Goal: Task Accomplishment & Management: Use online tool/utility

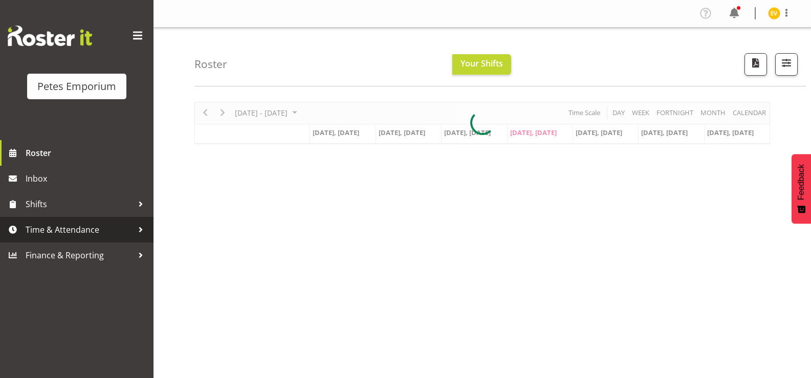
click at [99, 229] on span "Time & Attendance" at bounding box center [80, 229] width 108 height 15
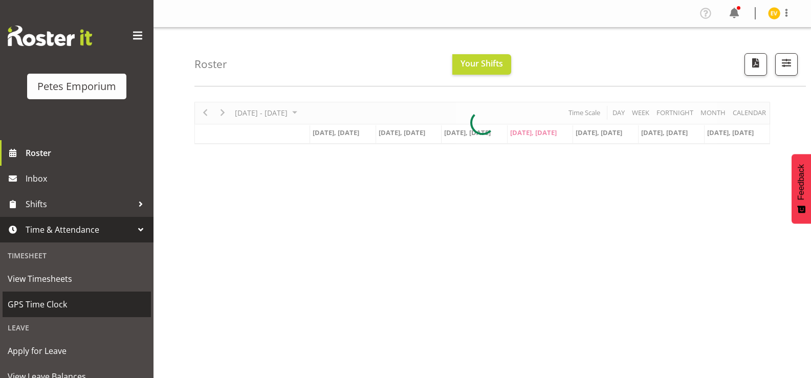
click at [77, 299] on span "GPS Time Clock" at bounding box center [77, 304] width 138 height 15
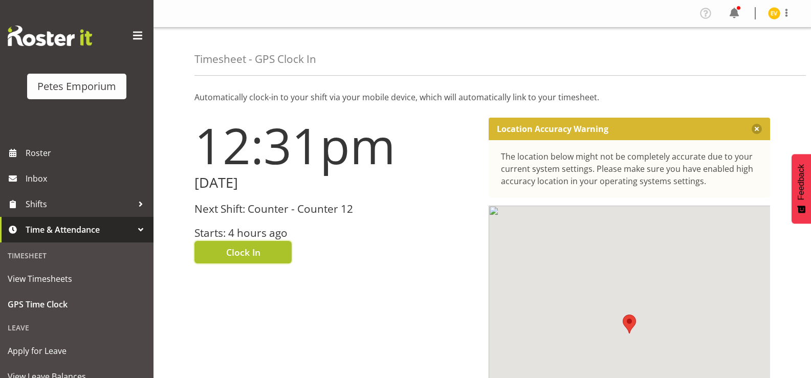
click at [270, 255] on button "Clock In" at bounding box center [243, 252] width 97 height 23
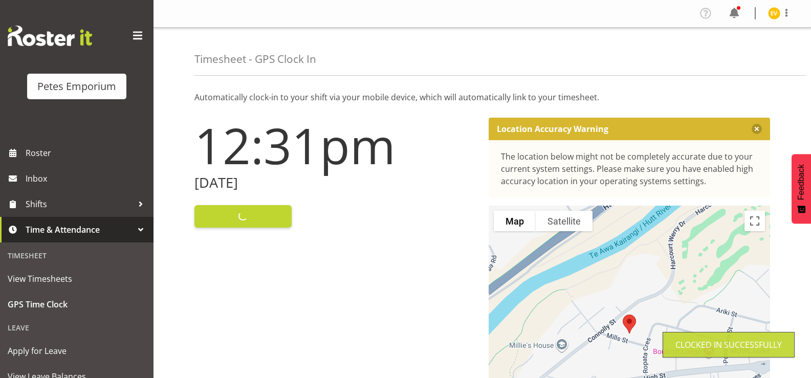
click at [765, 13] on div "Profile Log Out" at bounding box center [749, 13] width 103 height 17
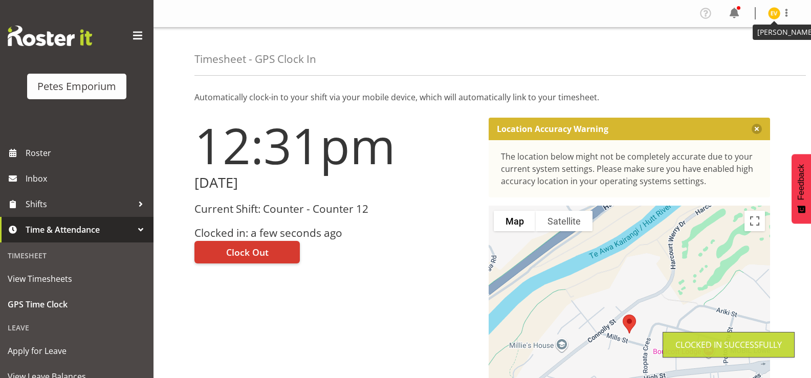
click at [777, 15] on img at bounding box center [774, 13] width 12 height 12
click at [757, 50] on link "Log Out" at bounding box center [744, 54] width 98 height 18
